Goal: Task Accomplishment & Management: Use online tool/utility

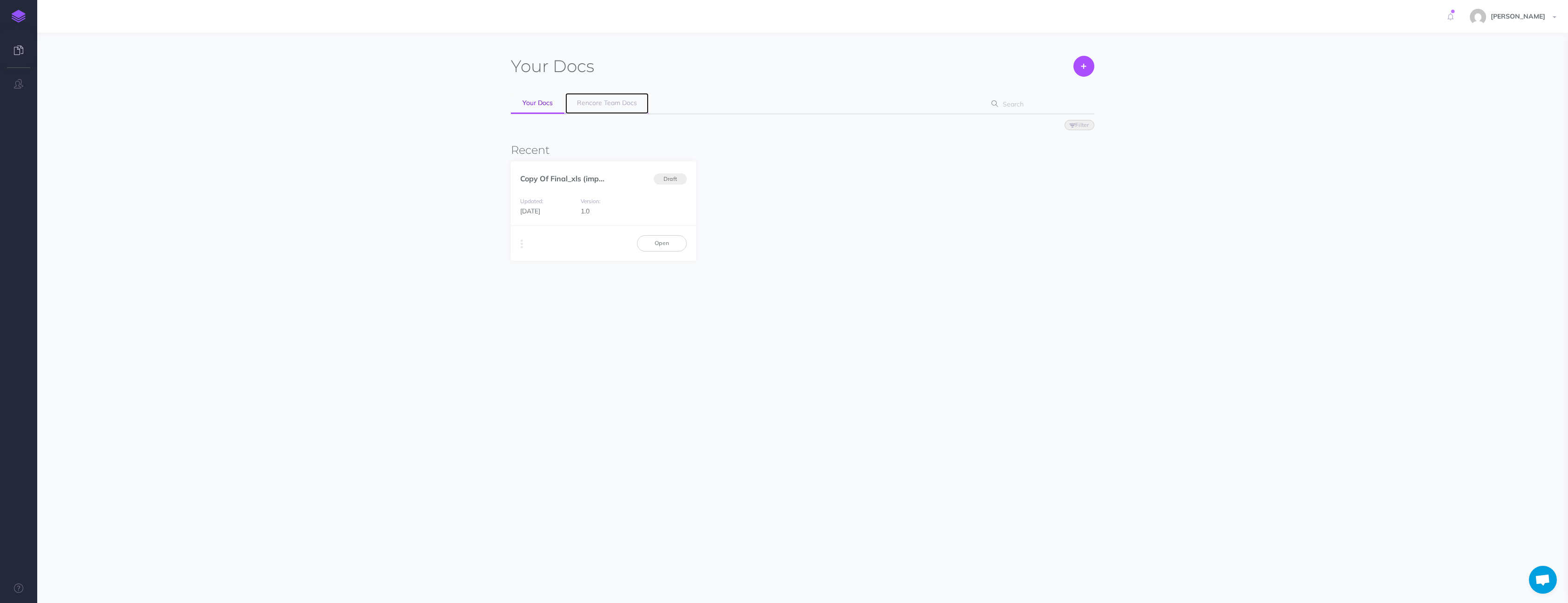
click at [607, 96] on link "Rencore Team Docs" at bounding box center [607, 103] width 83 height 21
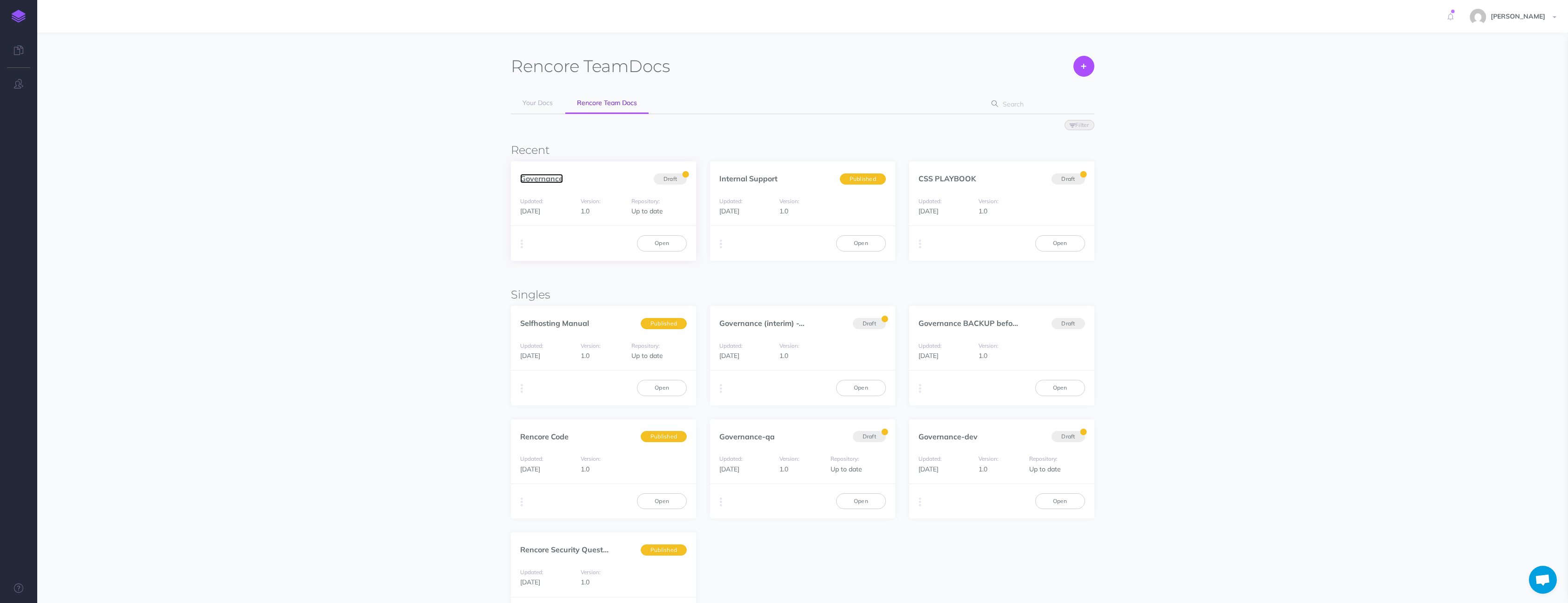
click at [544, 181] on link "Governance" at bounding box center [542, 178] width 43 height 9
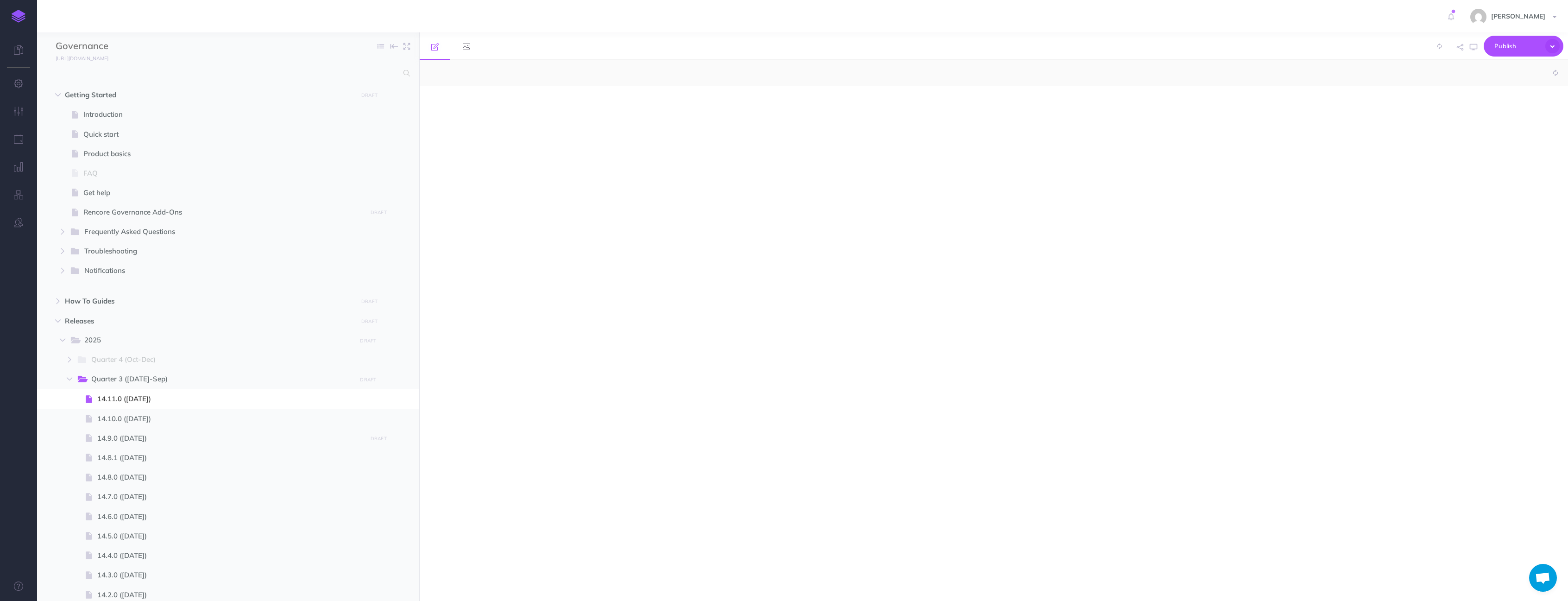
select select "null"
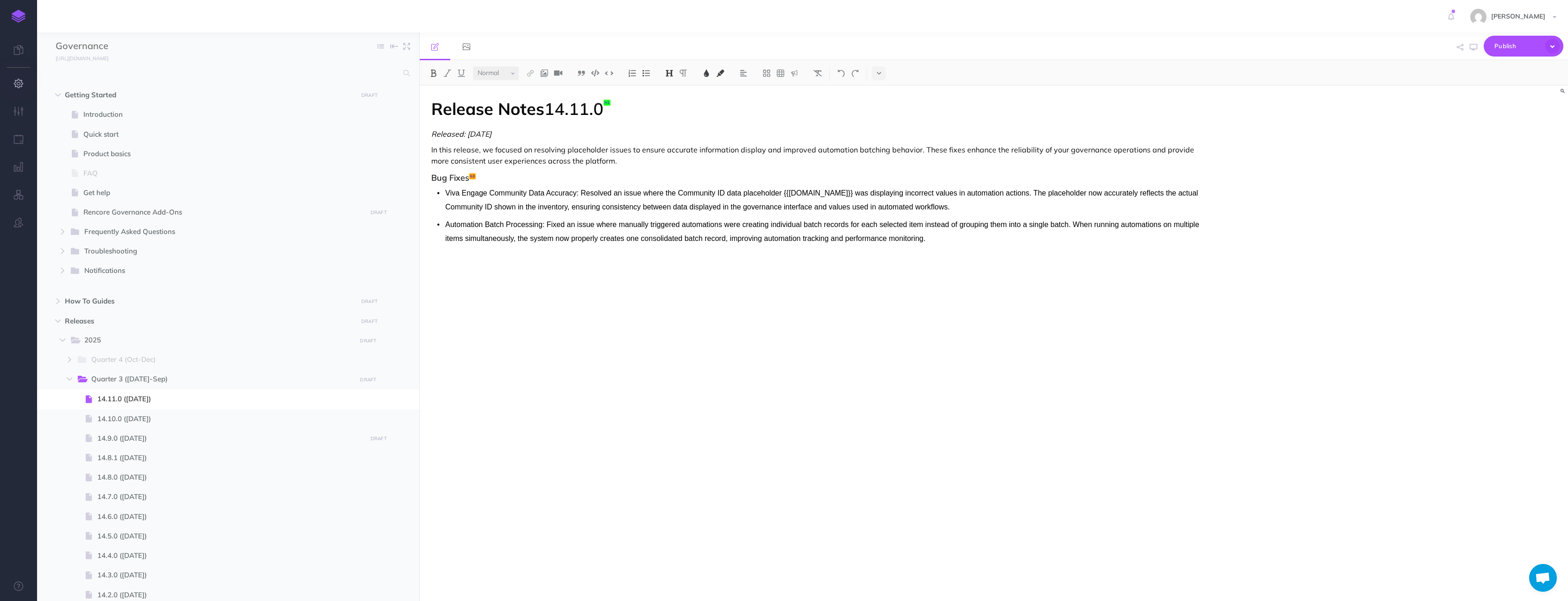
click at [18, 85] on icon "button" at bounding box center [19, 83] width 10 height 9
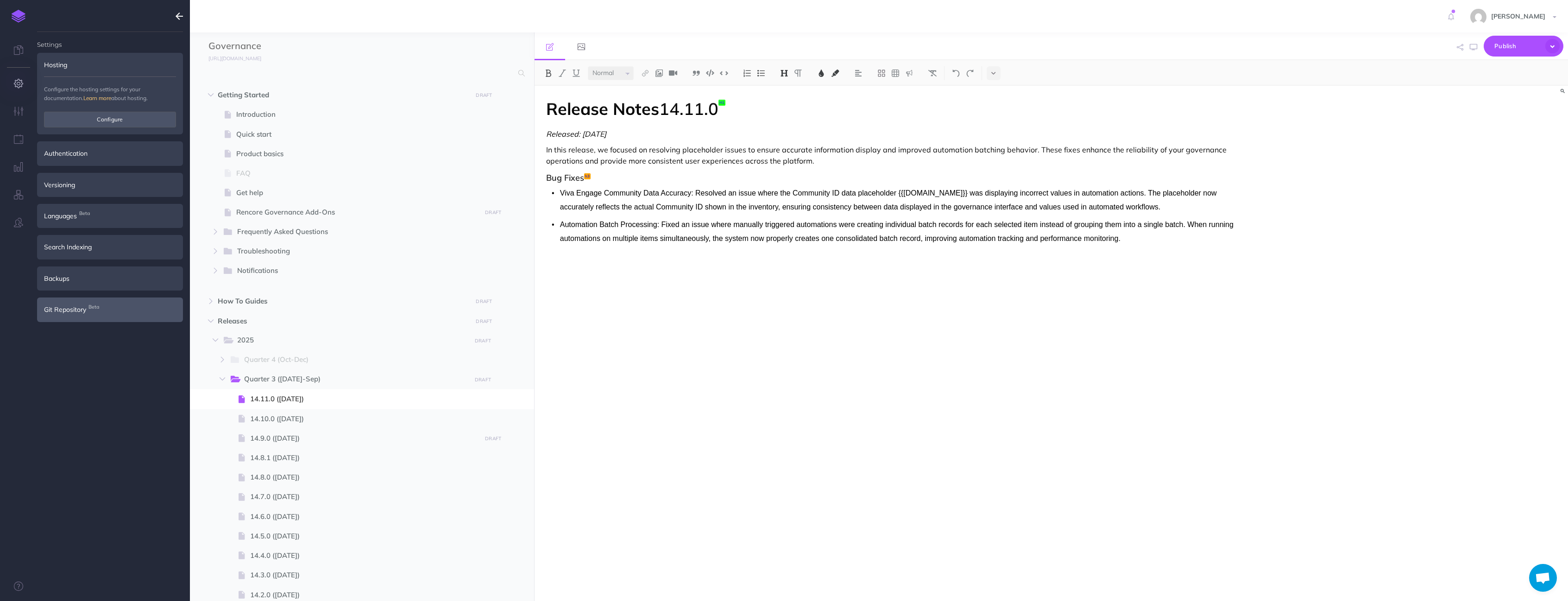
click at [79, 308] on span "Git Repository Beta" at bounding box center [65, 309] width 42 height 10
click at [173, 13] on button "button" at bounding box center [179, 16] width 21 height 32
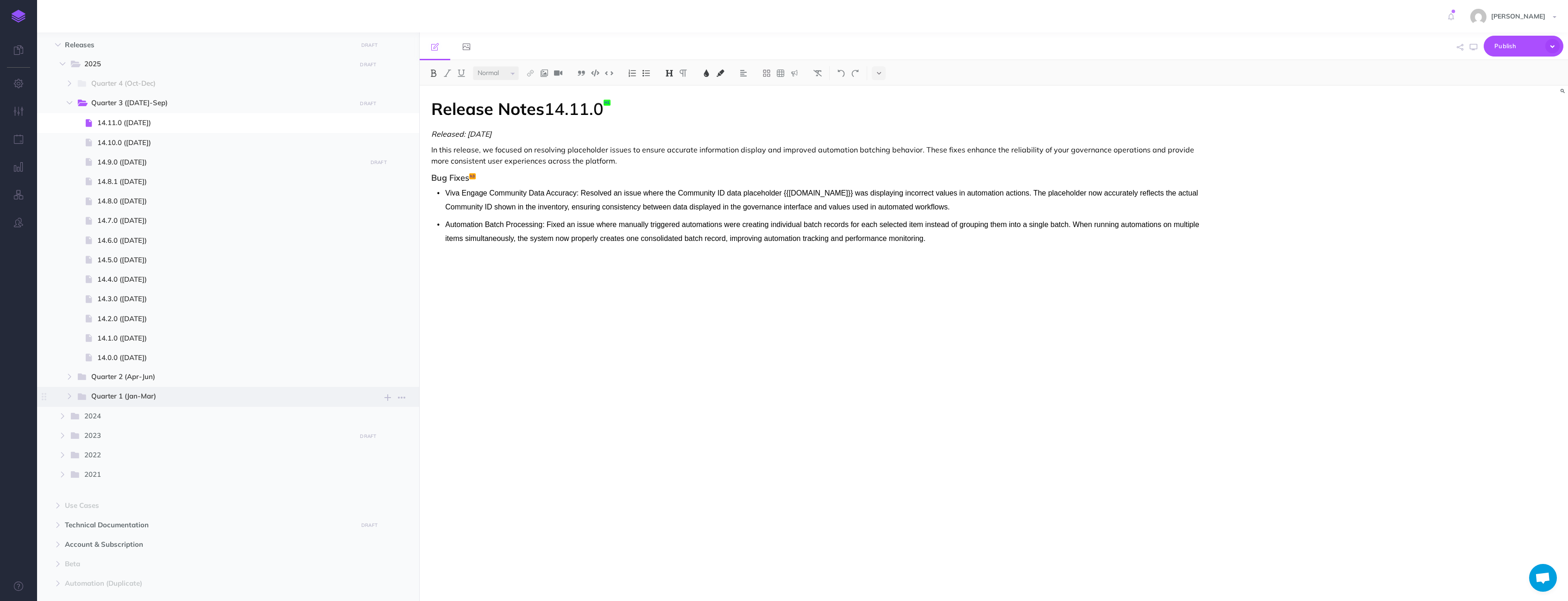
scroll to position [339, 0]
click at [99, 459] on span "Technical Documentation" at bounding box center [209, 462] width 287 height 11
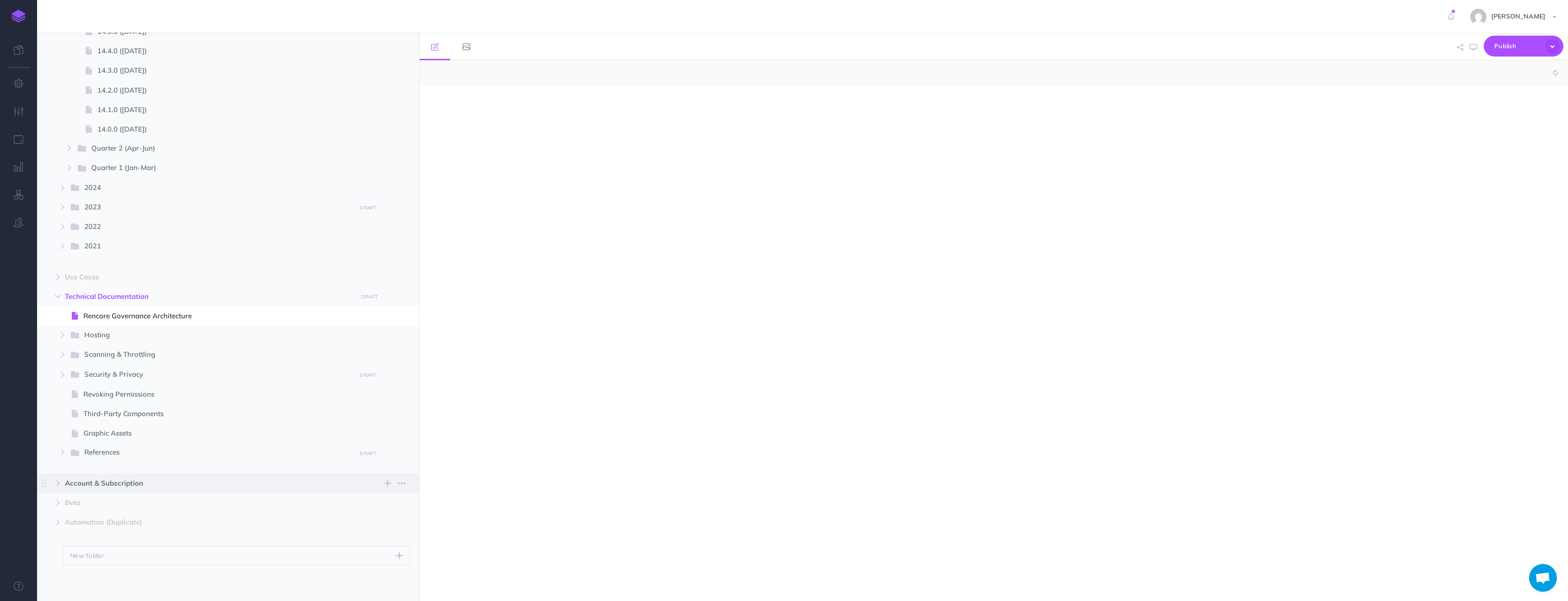
select select "null"
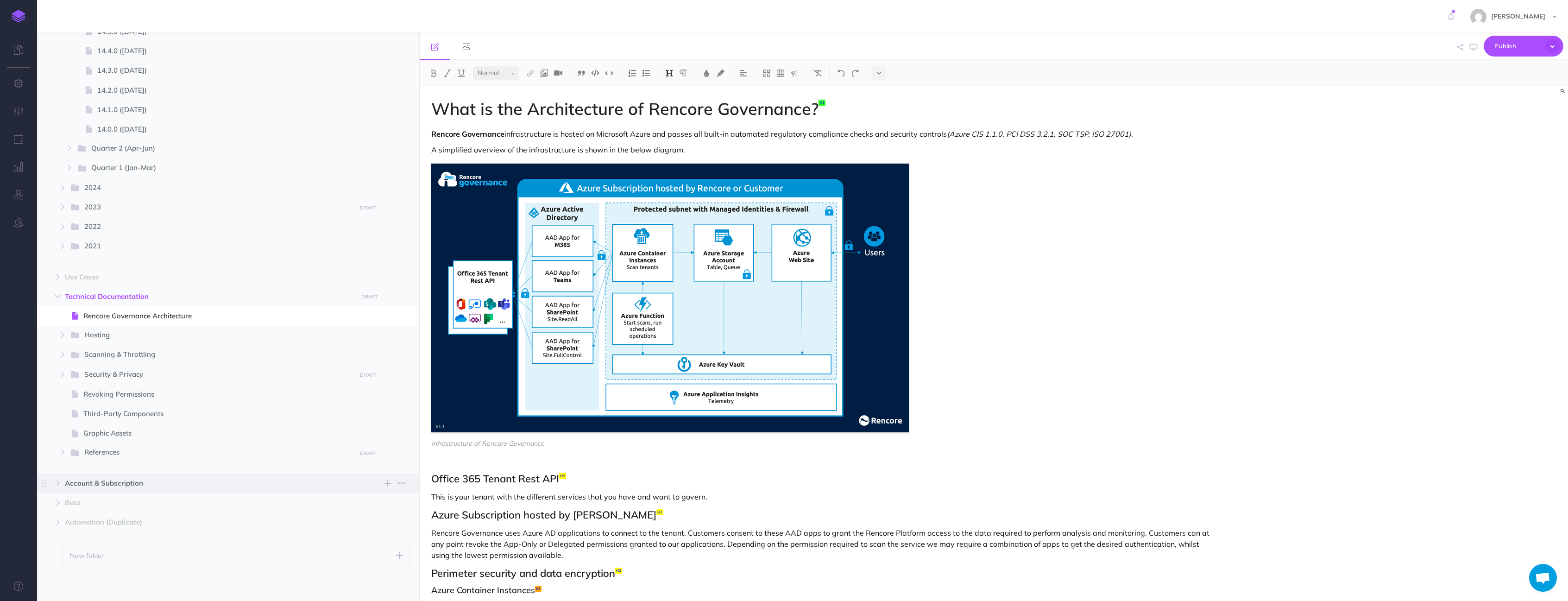
scroll to position [506, 0]
click at [82, 331] on span at bounding box center [77, 334] width 15 height 12
click at [62, 338] on button "button" at bounding box center [62, 334] width 16 height 11
click at [88, 354] on span at bounding box center [83, 354] width 14 height 11
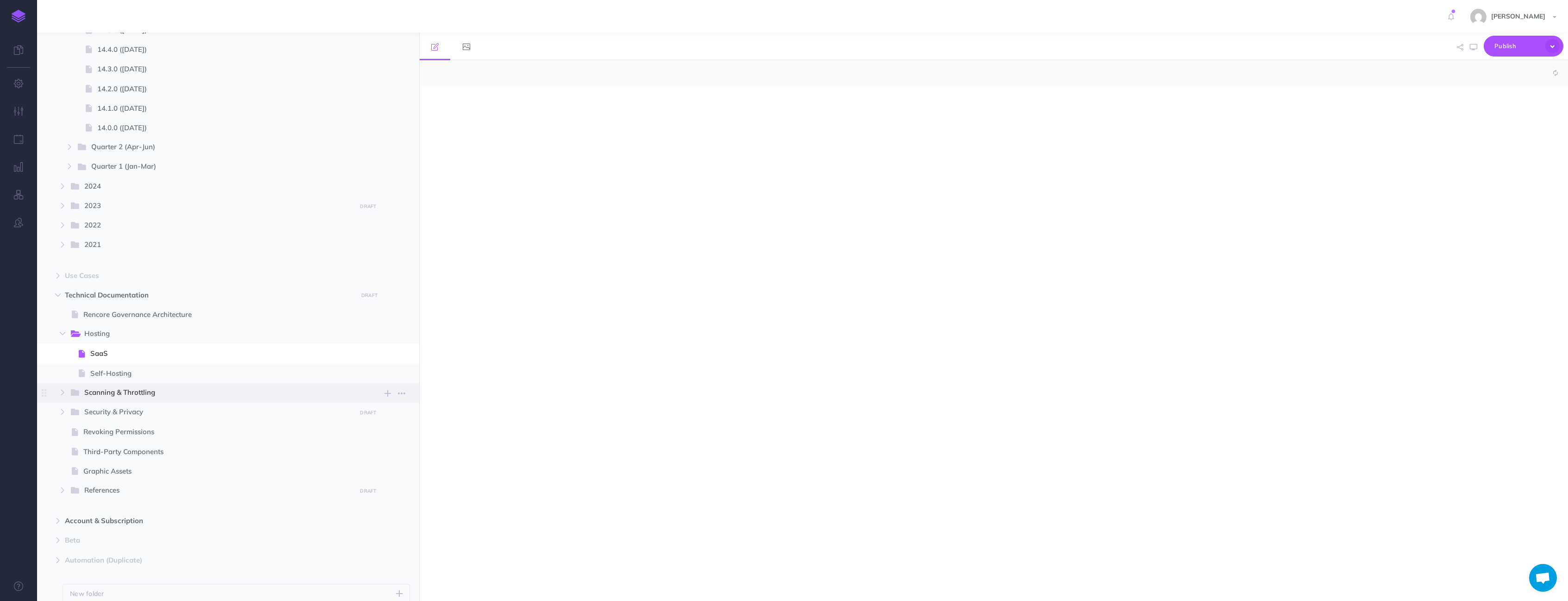
select select "null"
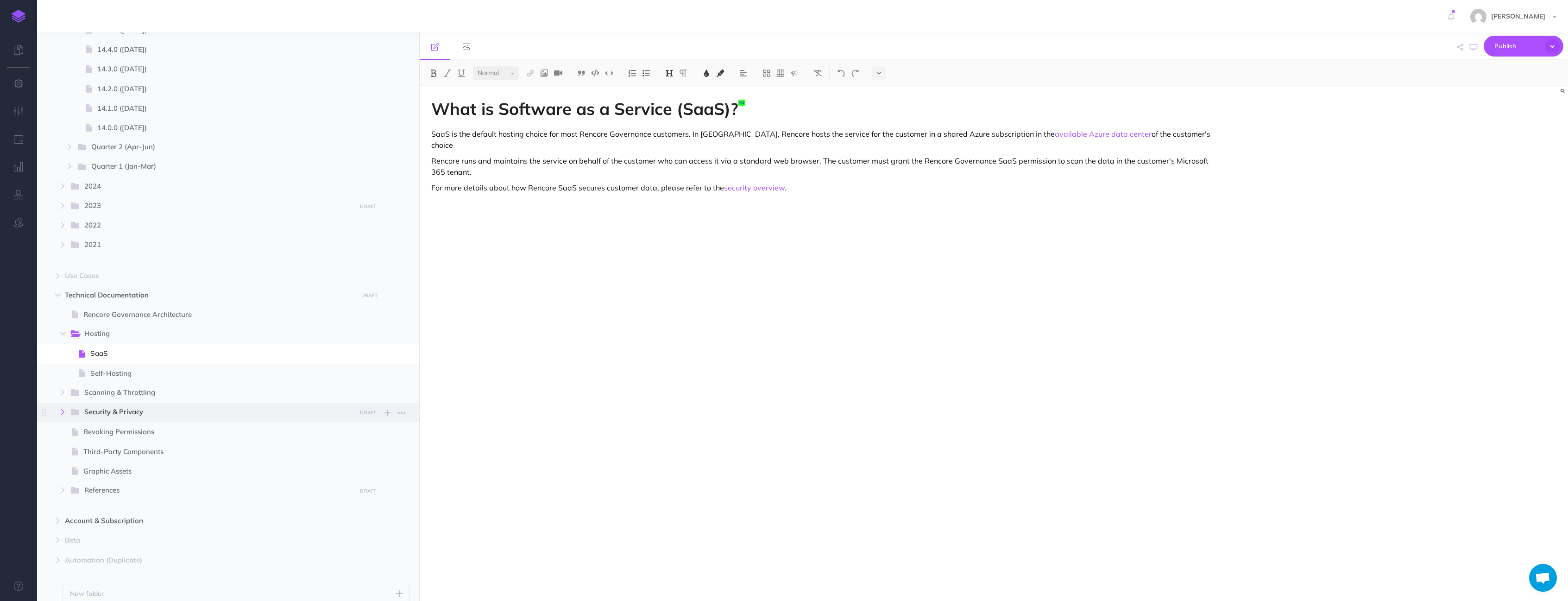
click at [63, 416] on button "button" at bounding box center [62, 412] width 16 height 11
click at [71, 468] on icon "button" at bounding box center [69, 471] width 5 height 5
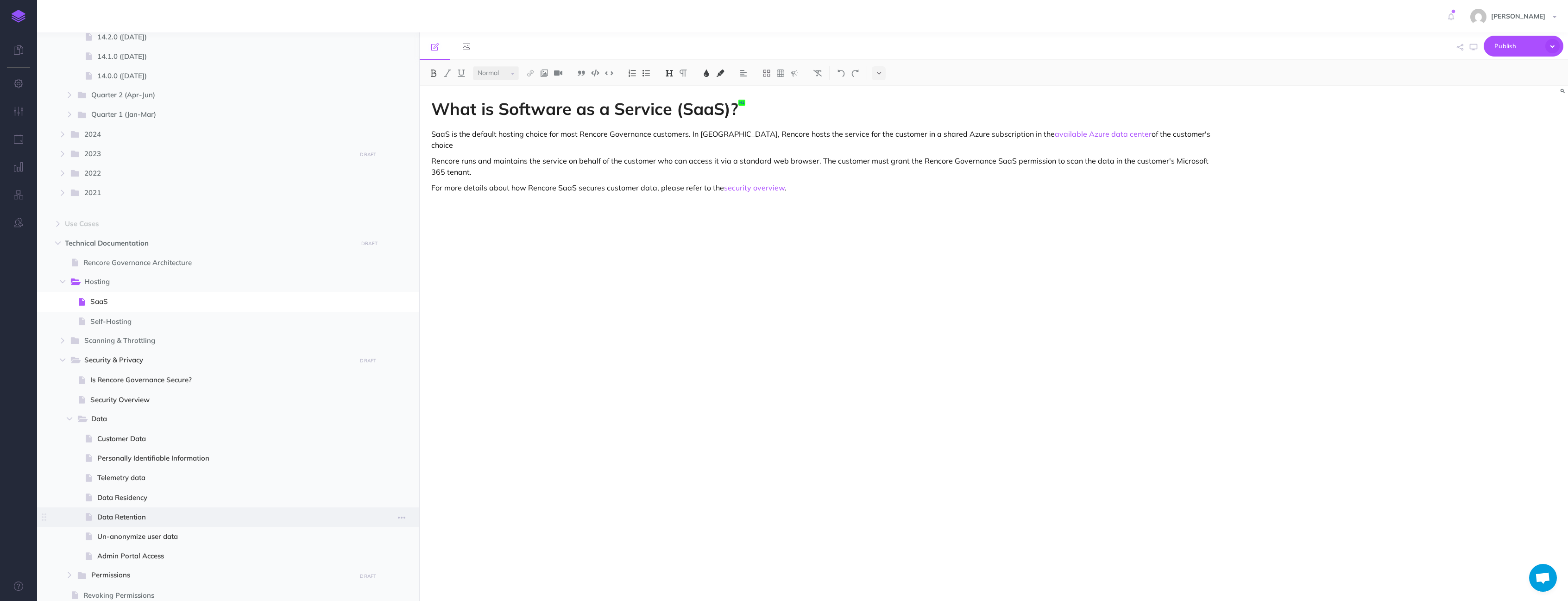
scroll to position [565, 0]
click at [125, 493] on span "Data Residency" at bounding box center [231, 491] width 267 height 11
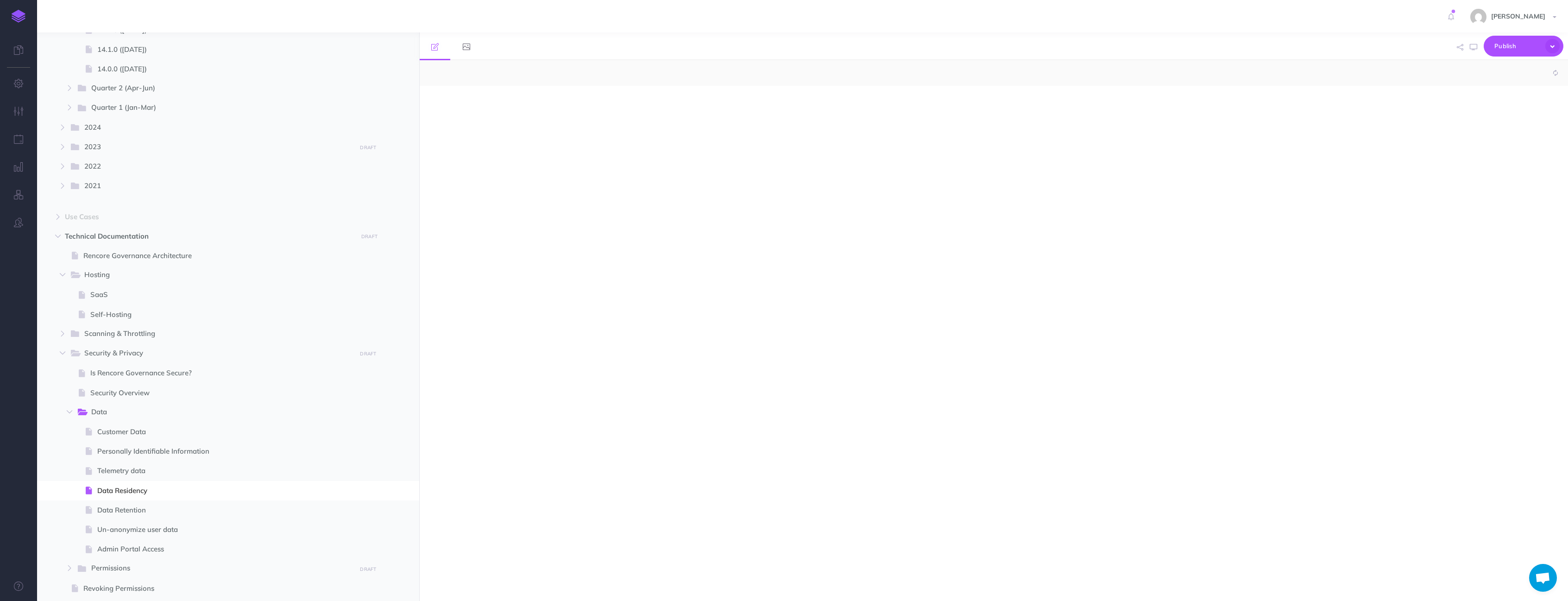
select select "null"
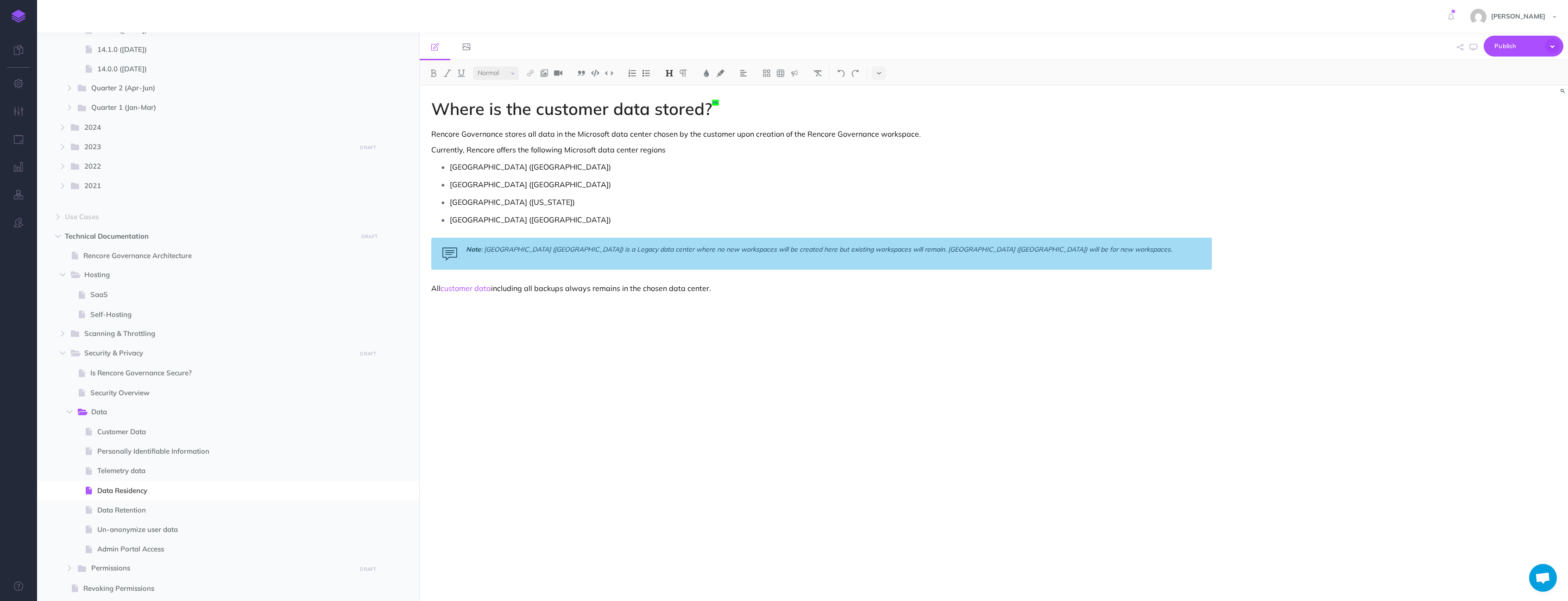
drag, startPoint x: 573, startPoint y: 182, endPoint x: 540, endPoint y: 174, distance: 34.0
click at [573, 182] on p "[GEOGRAPHIC_DATA] ([GEOGRAPHIC_DATA])" at bounding box center [831, 184] width 762 height 14
drag, startPoint x: 561, startPoint y: 167, endPoint x: 443, endPoint y: 167, distance: 118.0
click at [450, 167] on li "[GEOGRAPHIC_DATA] ([GEOGRAPHIC_DATA])" at bounding box center [831, 167] width 762 height 14
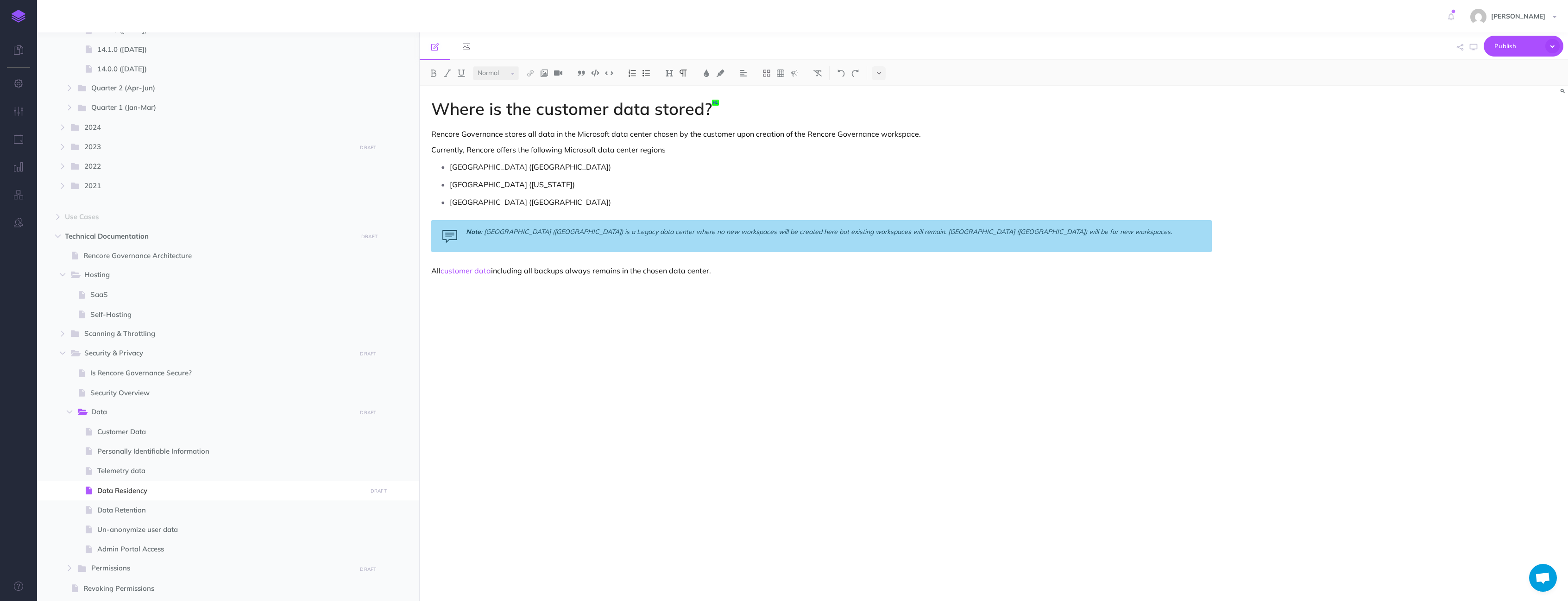
click at [561, 169] on p "[GEOGRAPHIC_DATA] ([GEOGRAPHIC_DATA])" at bounding box center [831, 167] width 762 height 14
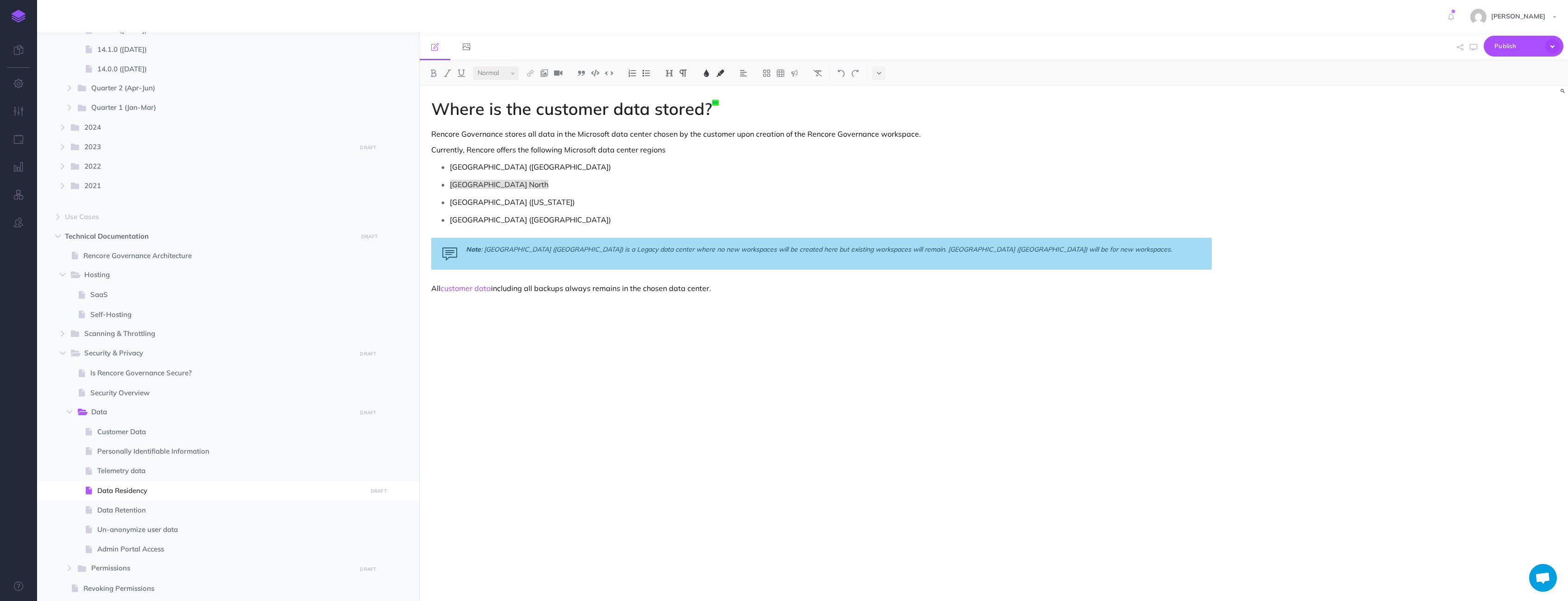
click at [520, 187] on p "[GEOGRAPHIC_DATA] North" at bounding box center [831, 184] width 762 height 14
click at [526, 183] on p "[GEOGRAPHIC_DATA] North" at bounding box center [831, 184] width 762 height 14
click at [526, 184] on p "[GEOGRAPHIC_DATA] North" at bounding box center [831, 184] width 762 height 14
drag, startPoint x: 544, startPoint y: 187, endPoint x: 452, endPoint y: 186, distance: 92.0
click at [452, 186] on p "Switzerland North ( [GEOGRAPHIC_DATA])" at bounding box center [831, 184] width 762 height 14
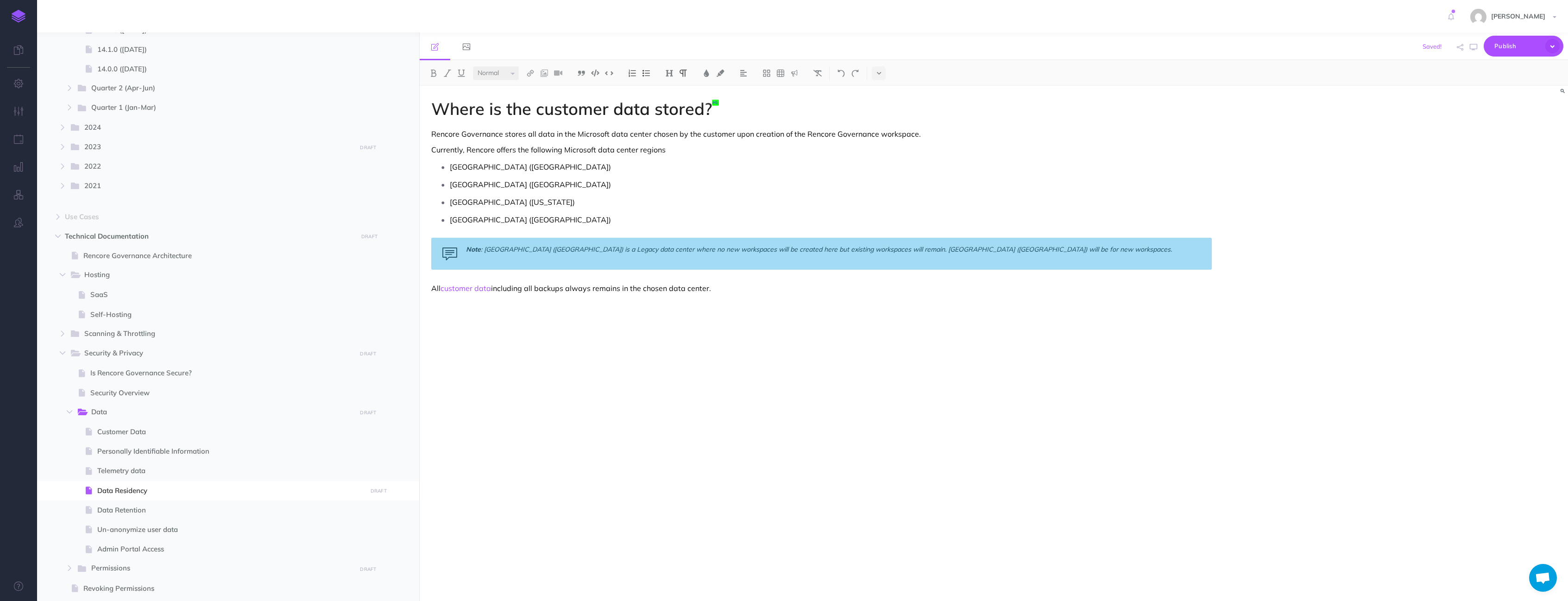
click at [514, 206] on p "[GEOGRAPHIC_DATA] ([US_STATE])" at bounding box center [831, 202] width 762 height 14
click at [557, 188] on p "[GEOGRAPHIC_DATA] ([GEOGRAPHIC_DATA])" at bounding box center [831, 184] width 762 height 14
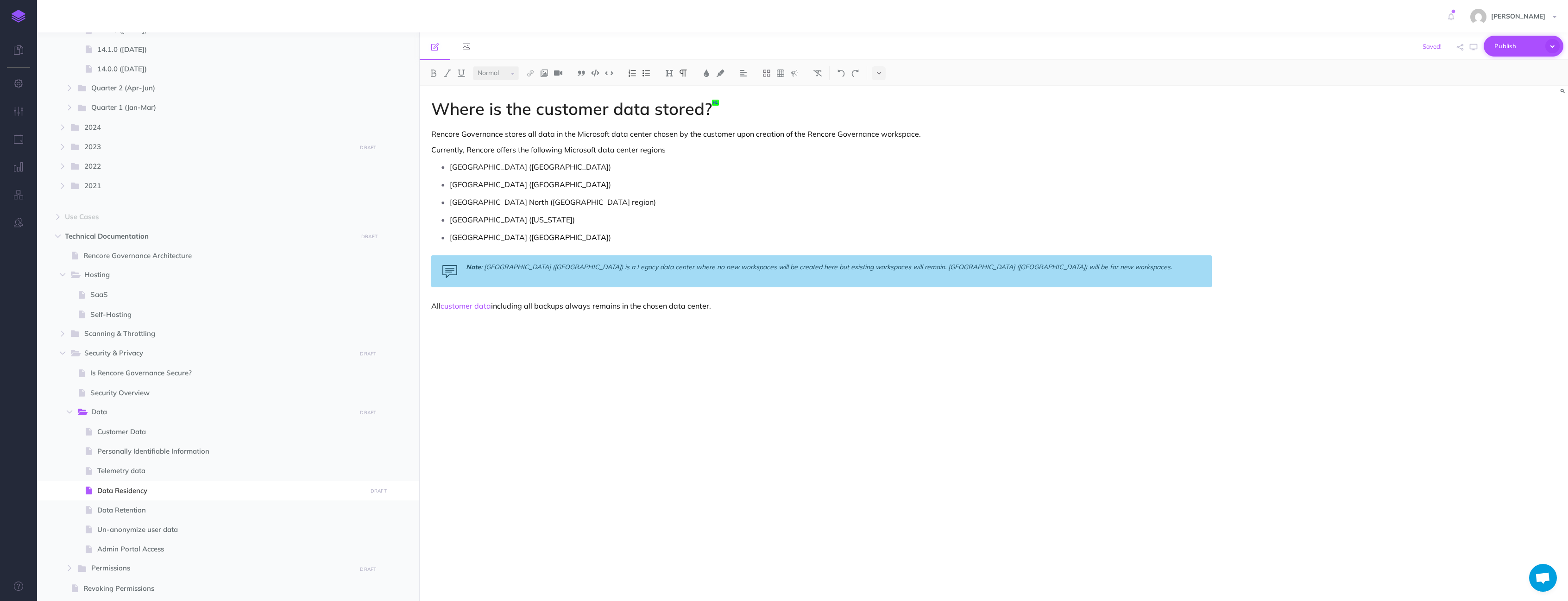
click at [1551, 43] on icon "button" at bounding box center [1553, 46] width 15 height 15
click at [1435, 270] on div "Where is the customer data stored? Rencore Governance stores all data in the Mi…" at bounding box center [993, 343] width 1149 height 515
click at [504, 228] on ul "[GEOGRAPHIC_DATA] ([GEOGRAPHIC_DATA]) [GEOGRAPHIC_DATA] ([GEOGRAPHIC_DATA]) [GE…" at bounding box center [824, 202] width 776 height 85
click at [696, 306] on p "All customer data including all backups always remains in the chosen data cente…" at bounding box center [821, 306] width 780 height 11
